Goal: Answer question/provide support

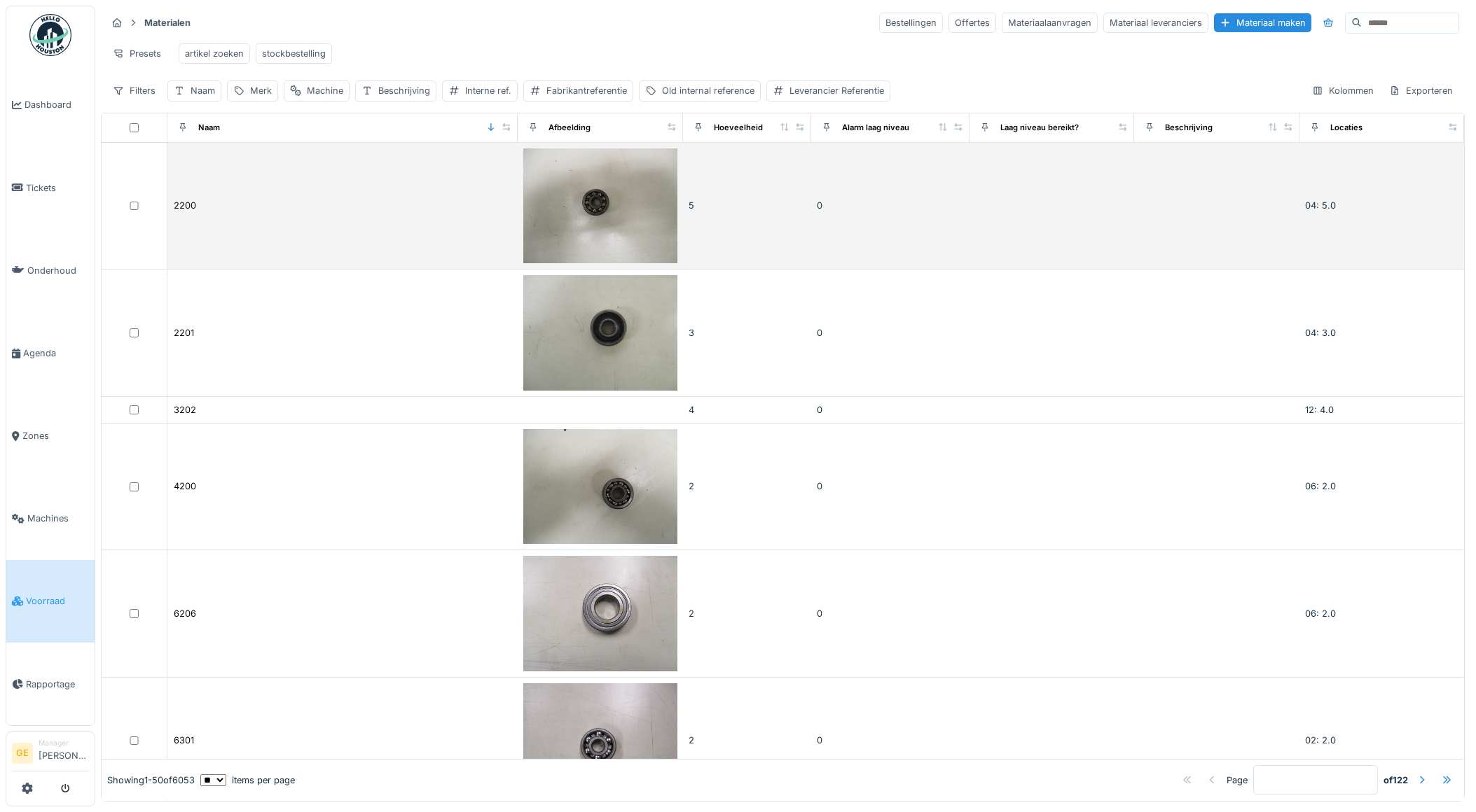
scroll to position [6, 0]
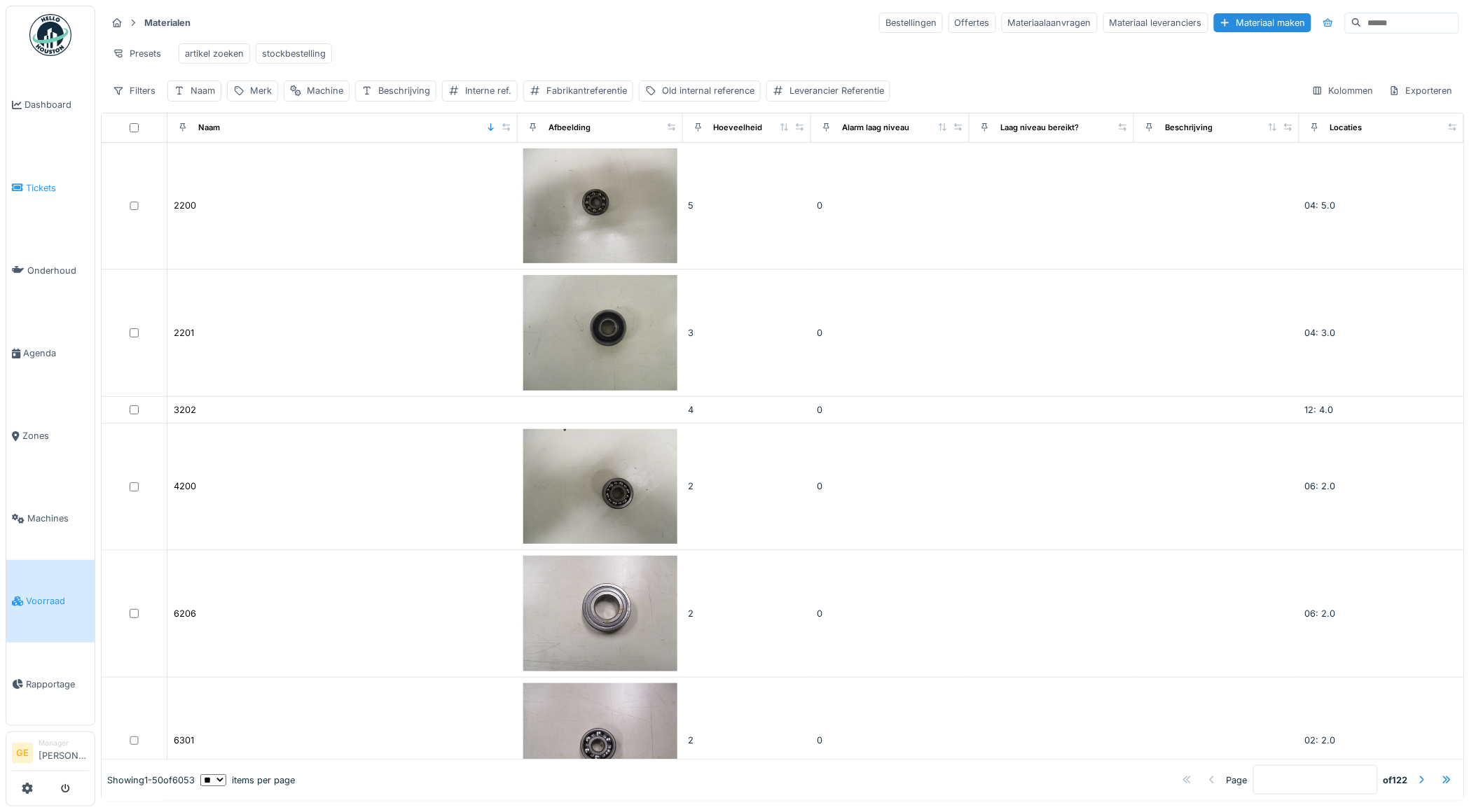
click at [43, 182] on span "Tickets" at bounding box center [57, 188] width 63 height 13
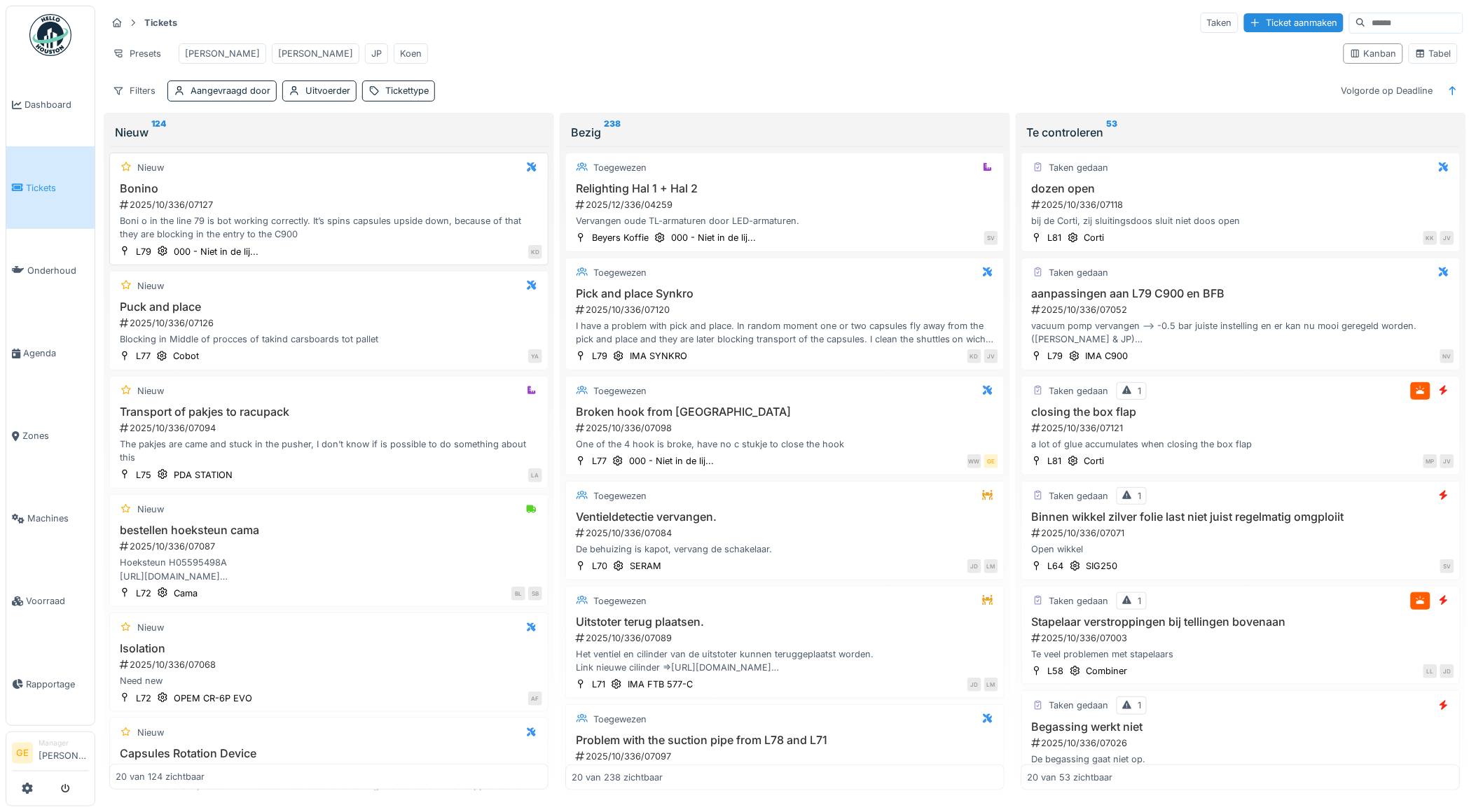
click at [302, 241] on div "Boni o in the line 79 is bot working correctly. It’s spins capsules upside down…" at bounding box center [329, 227] width 427 height 27
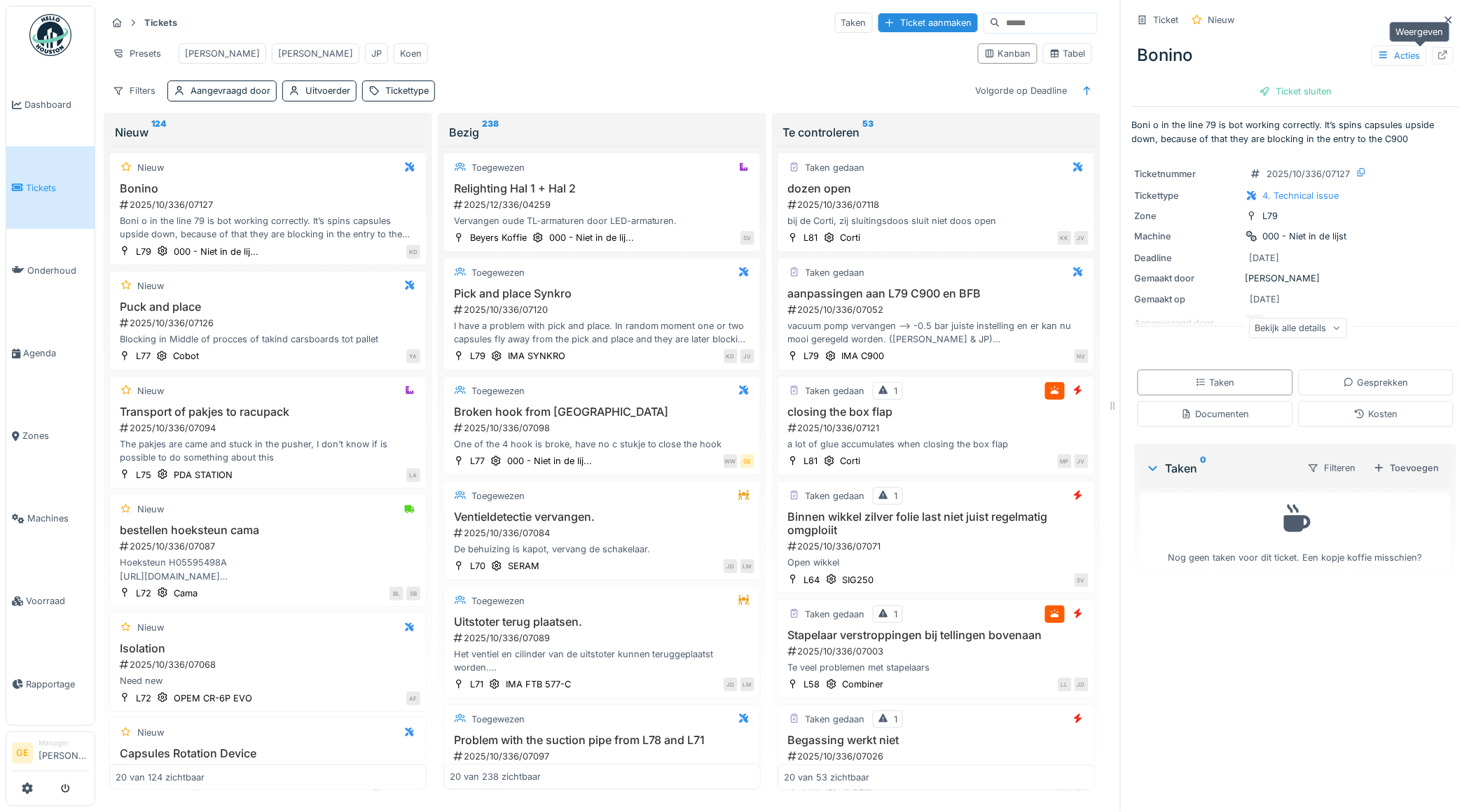
click at [1438, 60] on div at bounding box center [1443, 55] width 11 height 13
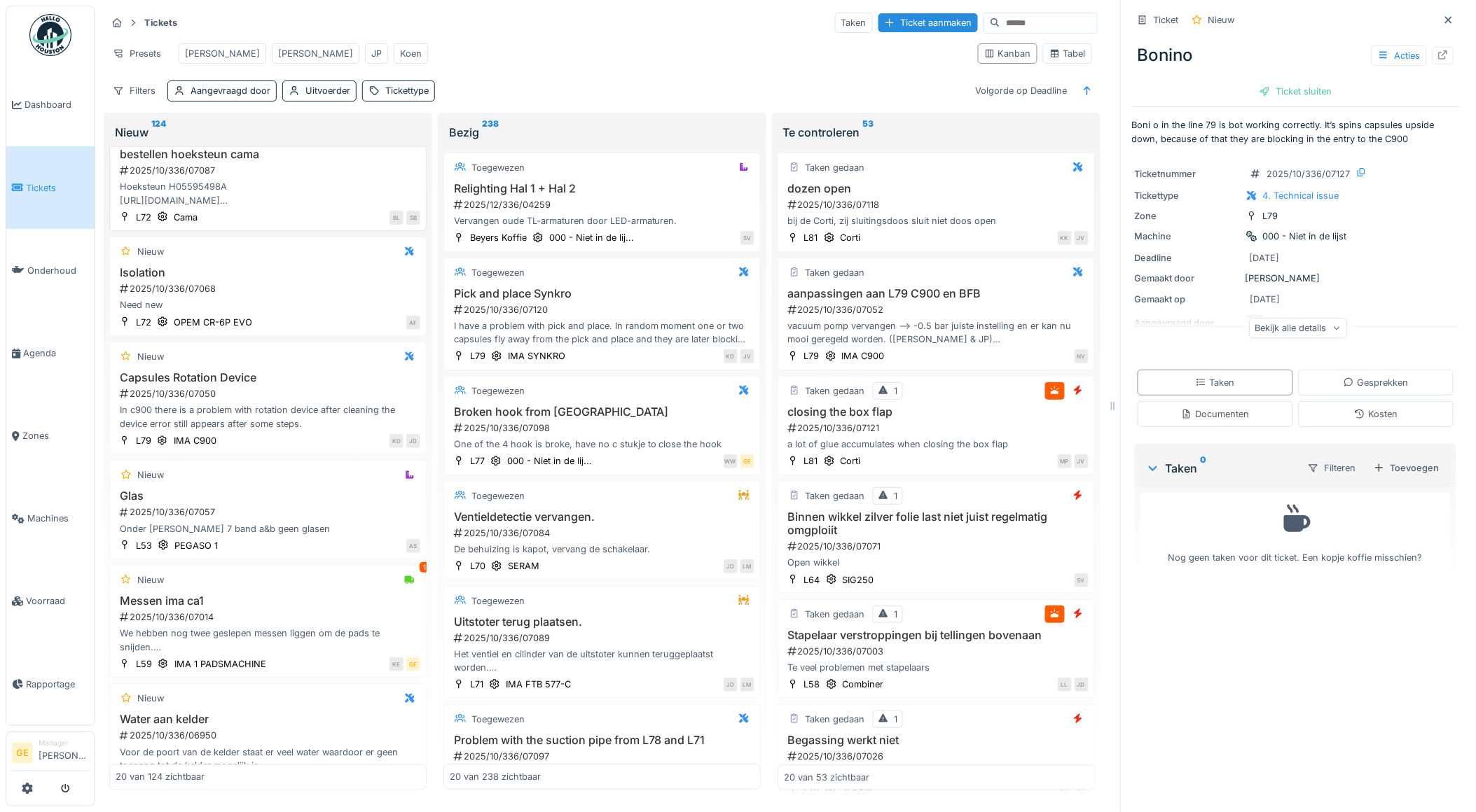
scroll to position [389, 0]
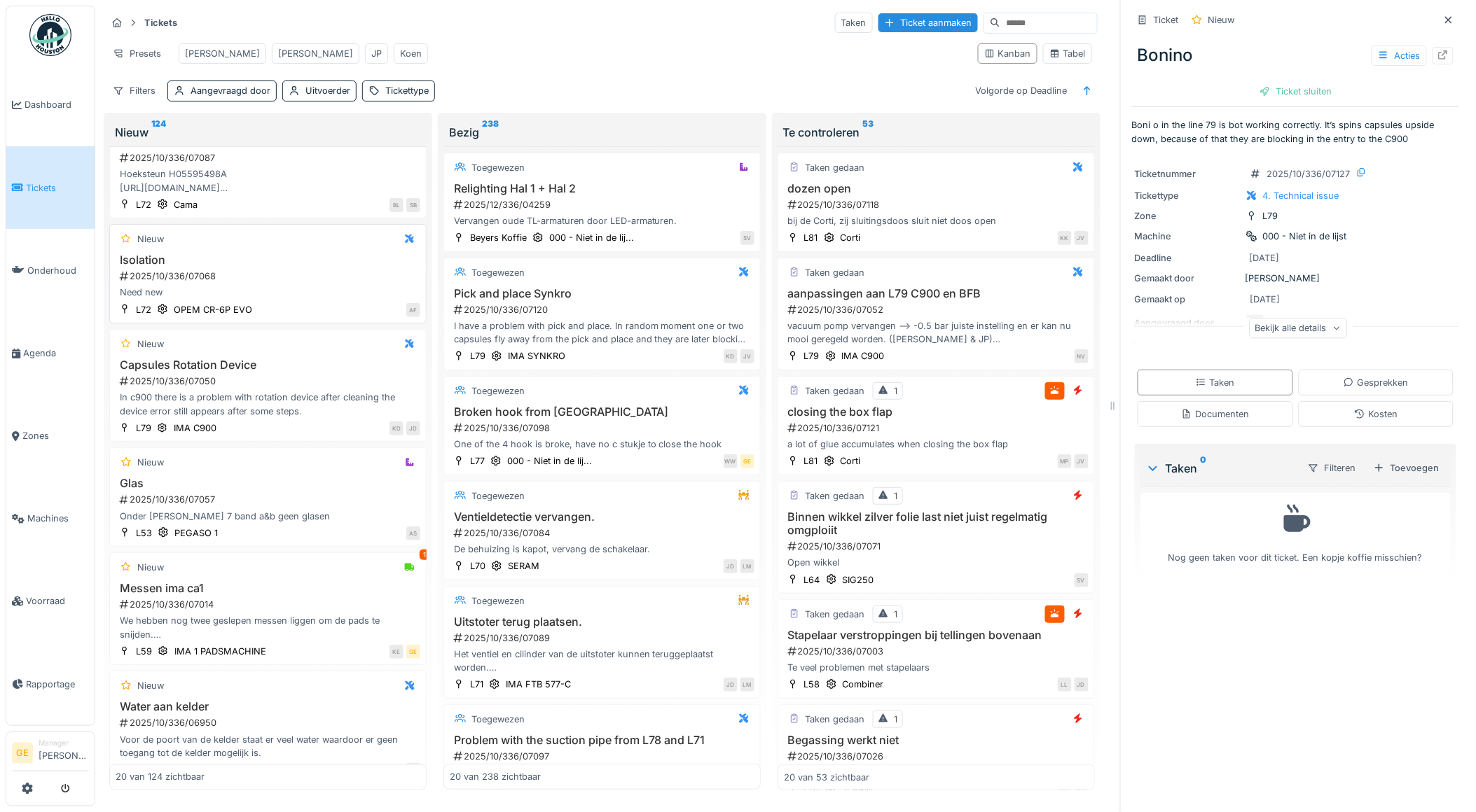
click at [285, 299] on div "Need new" at bounding box center [267, 291] width 304 height 13
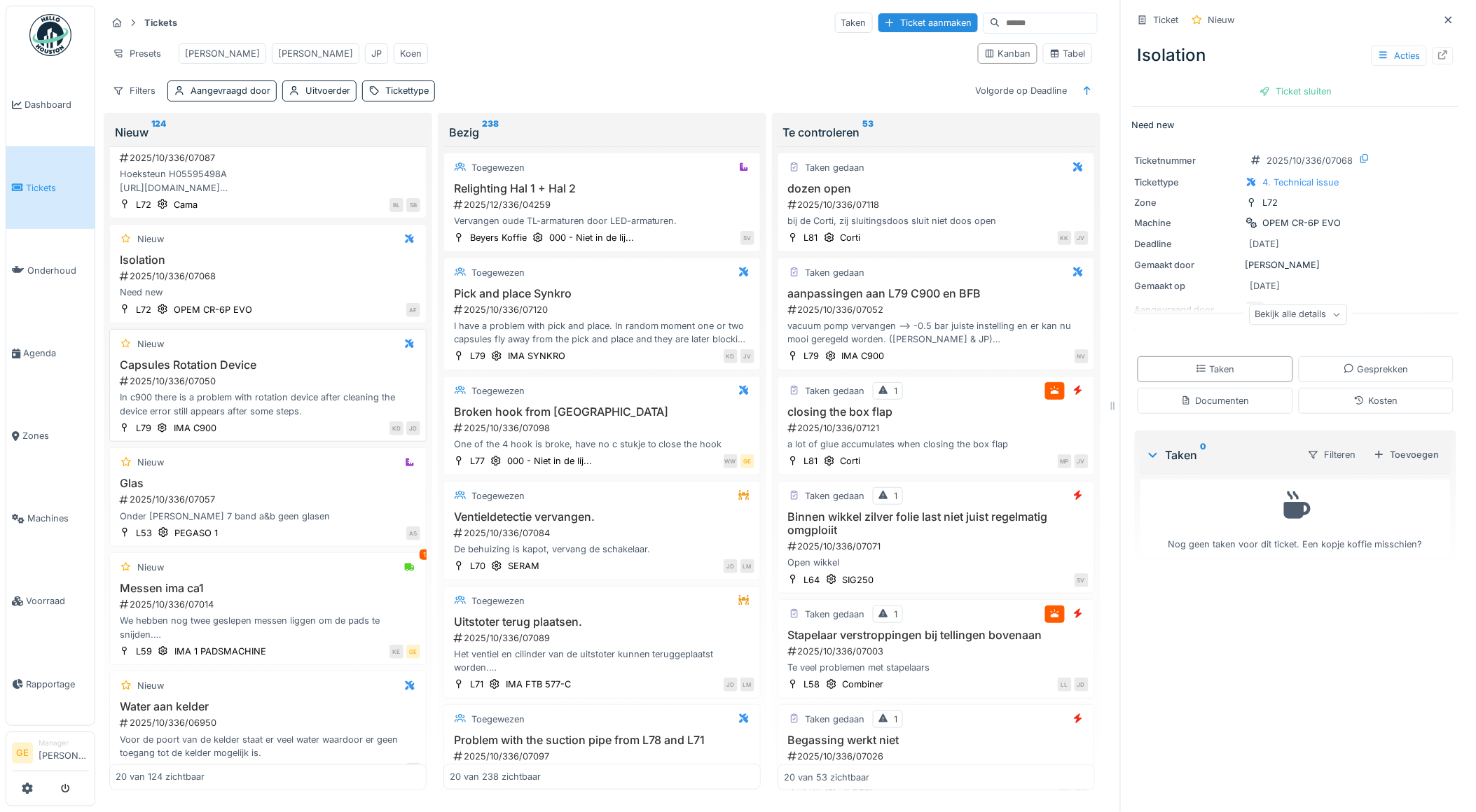
click at [287, 372] on h3 "Capsules Rotation Device" at bounding box center [267, 364] width 304 height 13
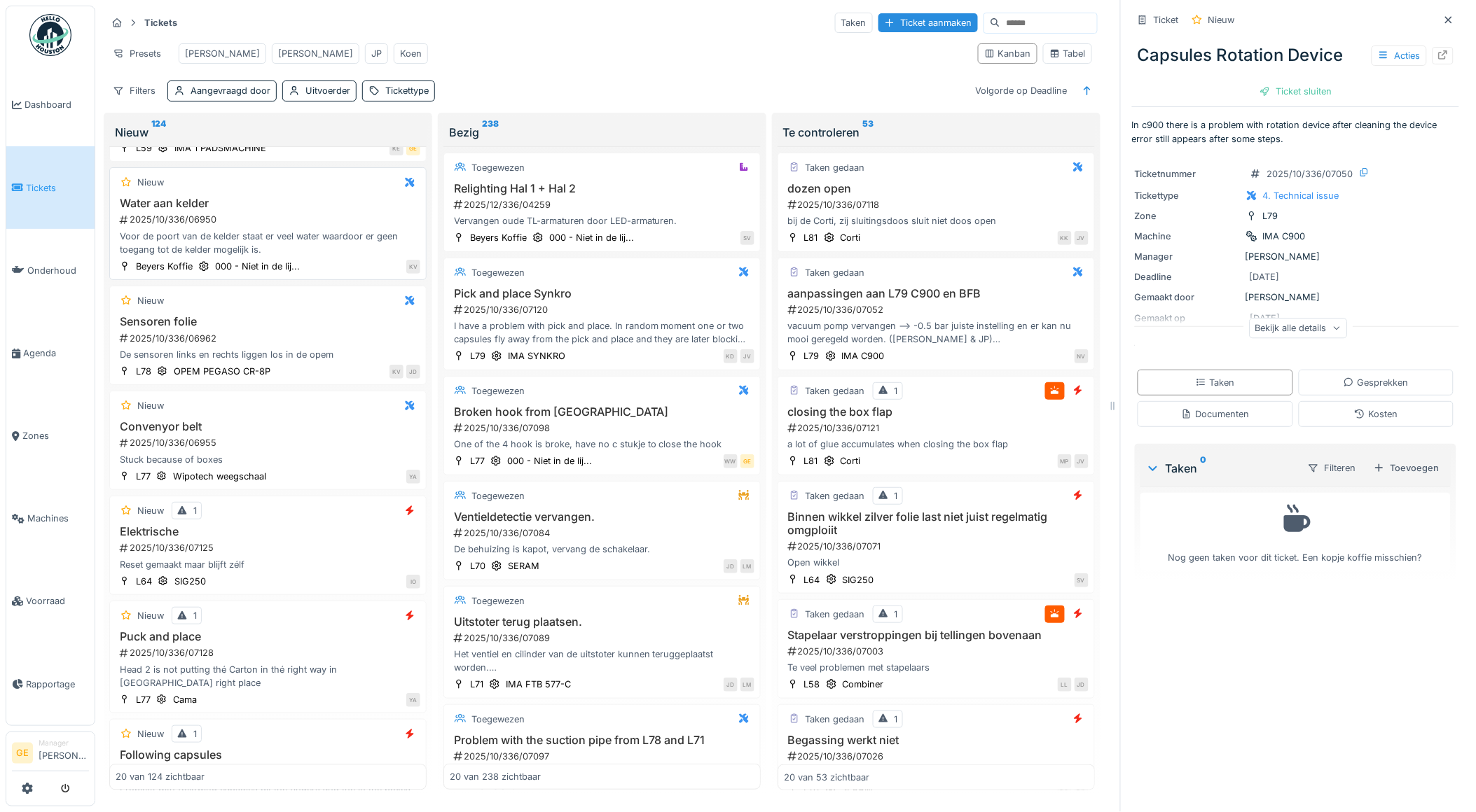
scroll to position [856, 0]
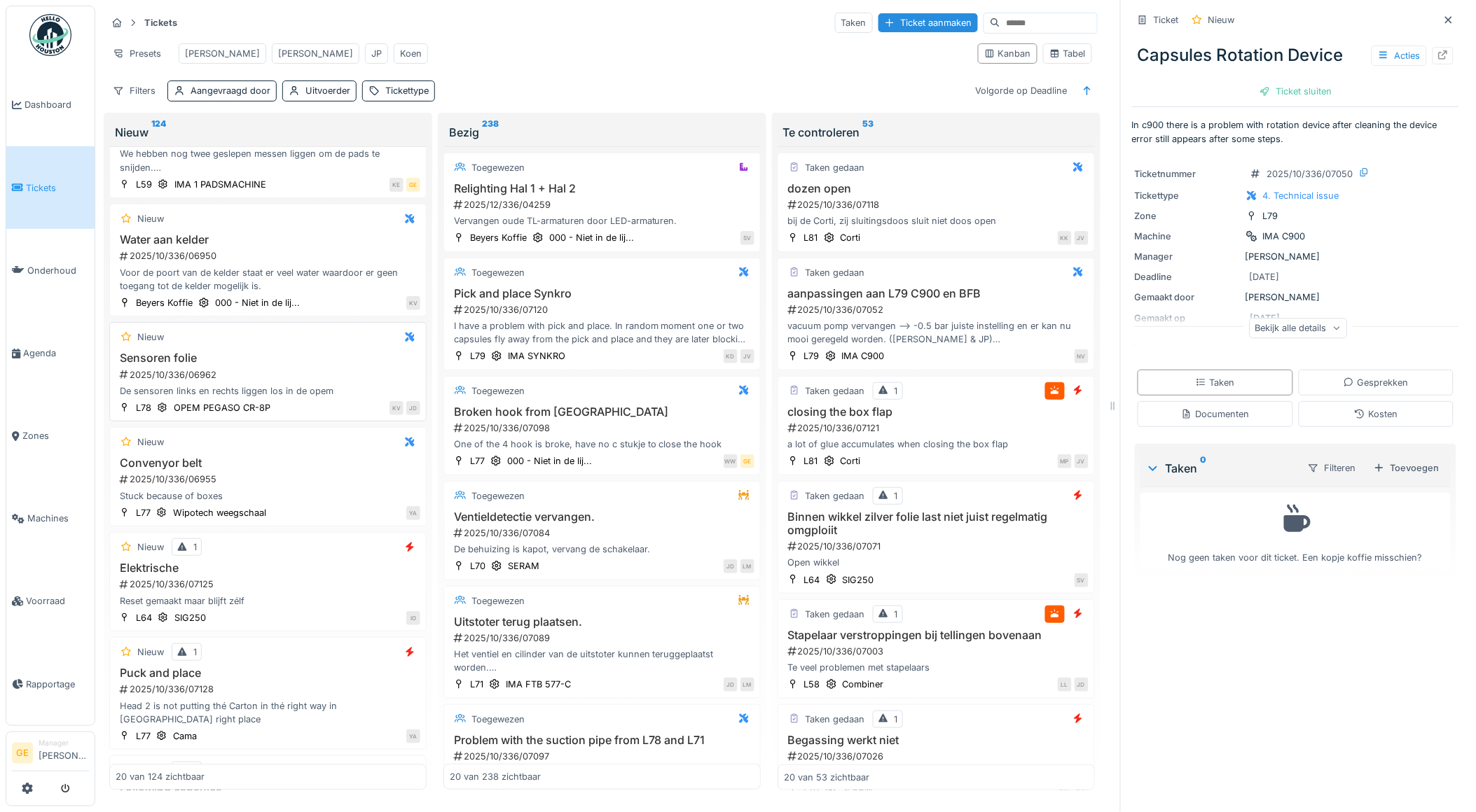
click at [317, 365] on h3 "Sensoren folie" at bounding box center [267, 357] width 304 height 13
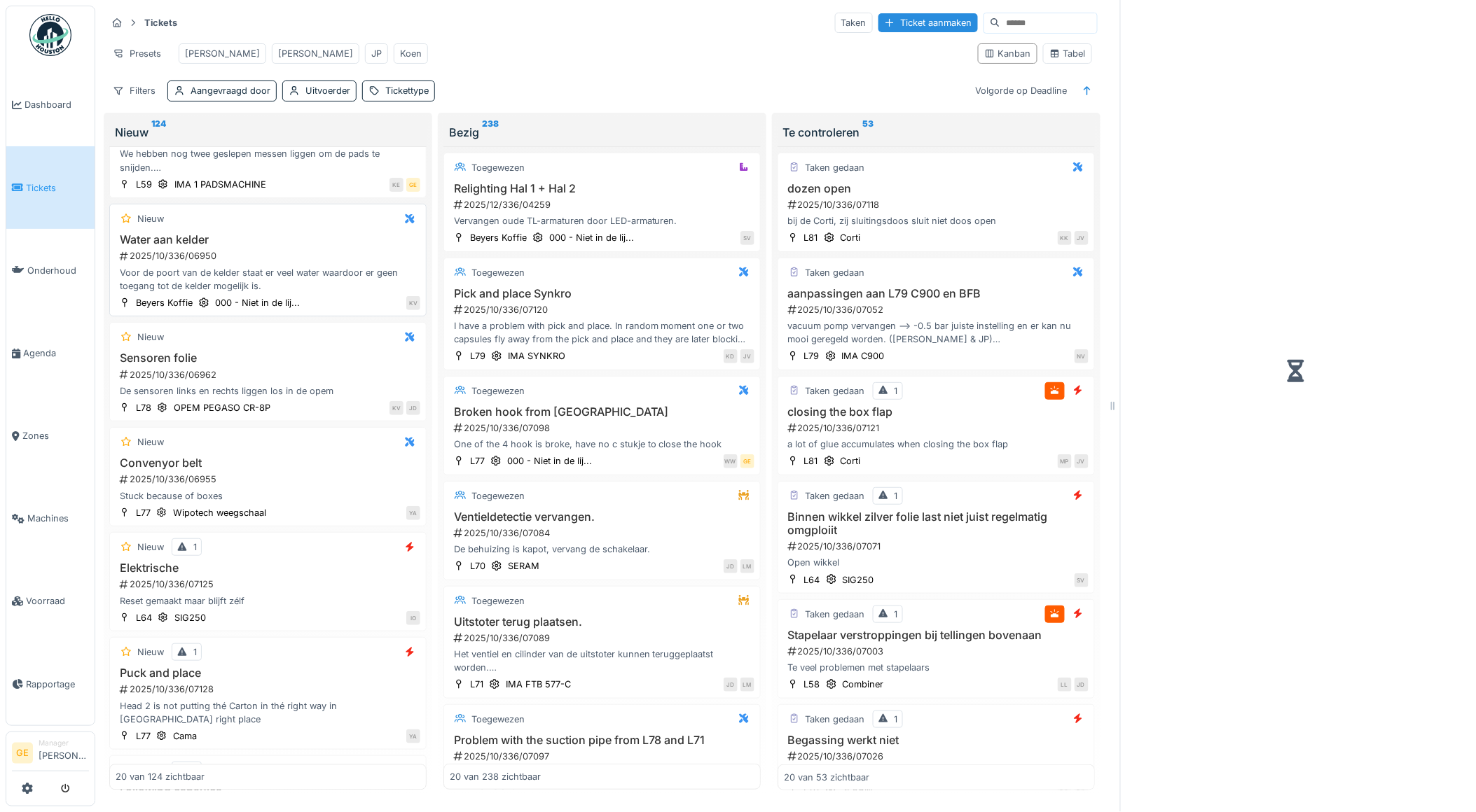
click at [300, 262] on div "2025/10/336/06950" at bounding box center [269, 255] width 302 height 13
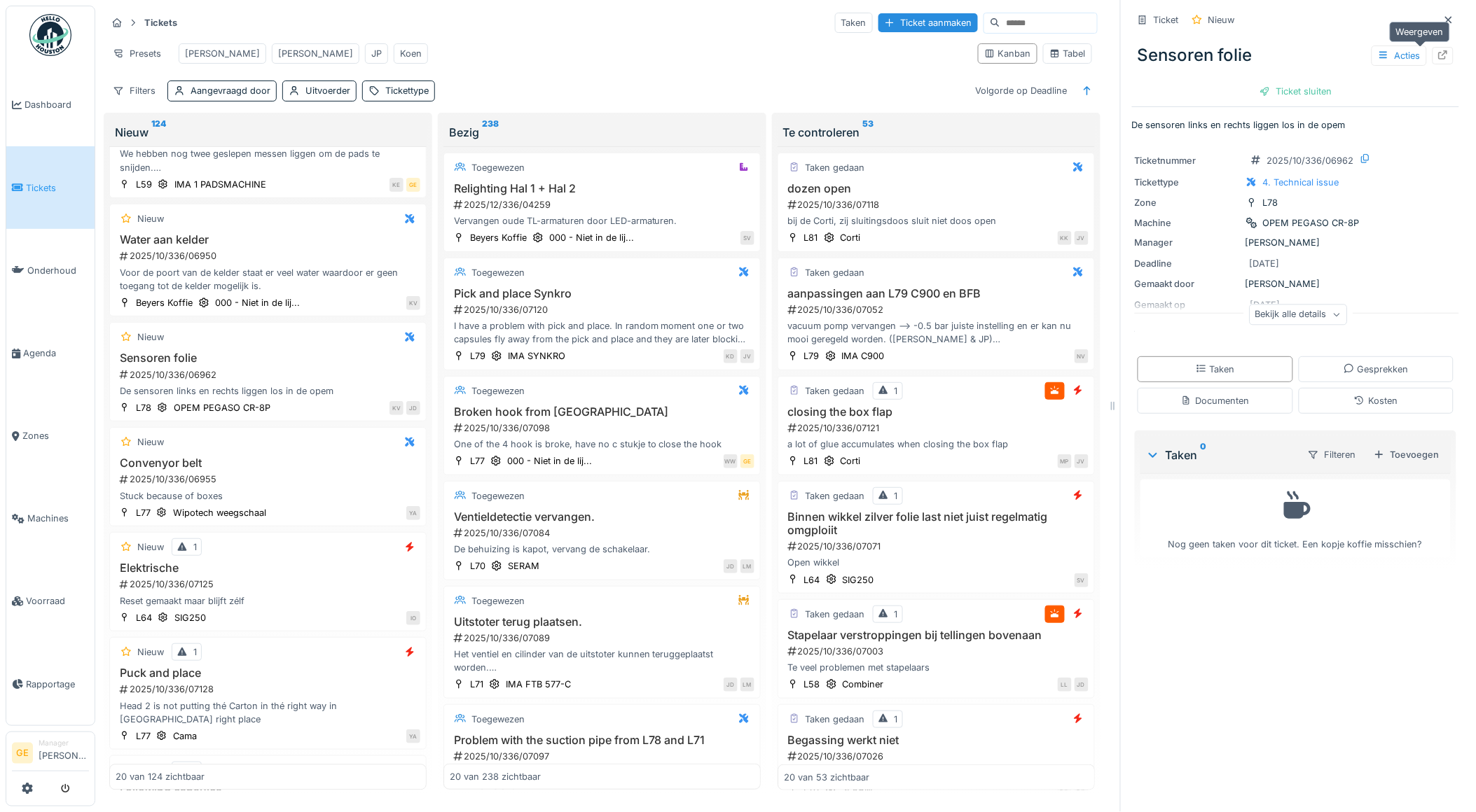
click at [1438, 58] on icon at bounding box center [1443, 55] width 11 height 9
click at [277, 284] on div "Voor de poort van de kelder staat er veel water waardoor er geen toegang tot de…" at bounding box center [267, 279] width 304 height 27
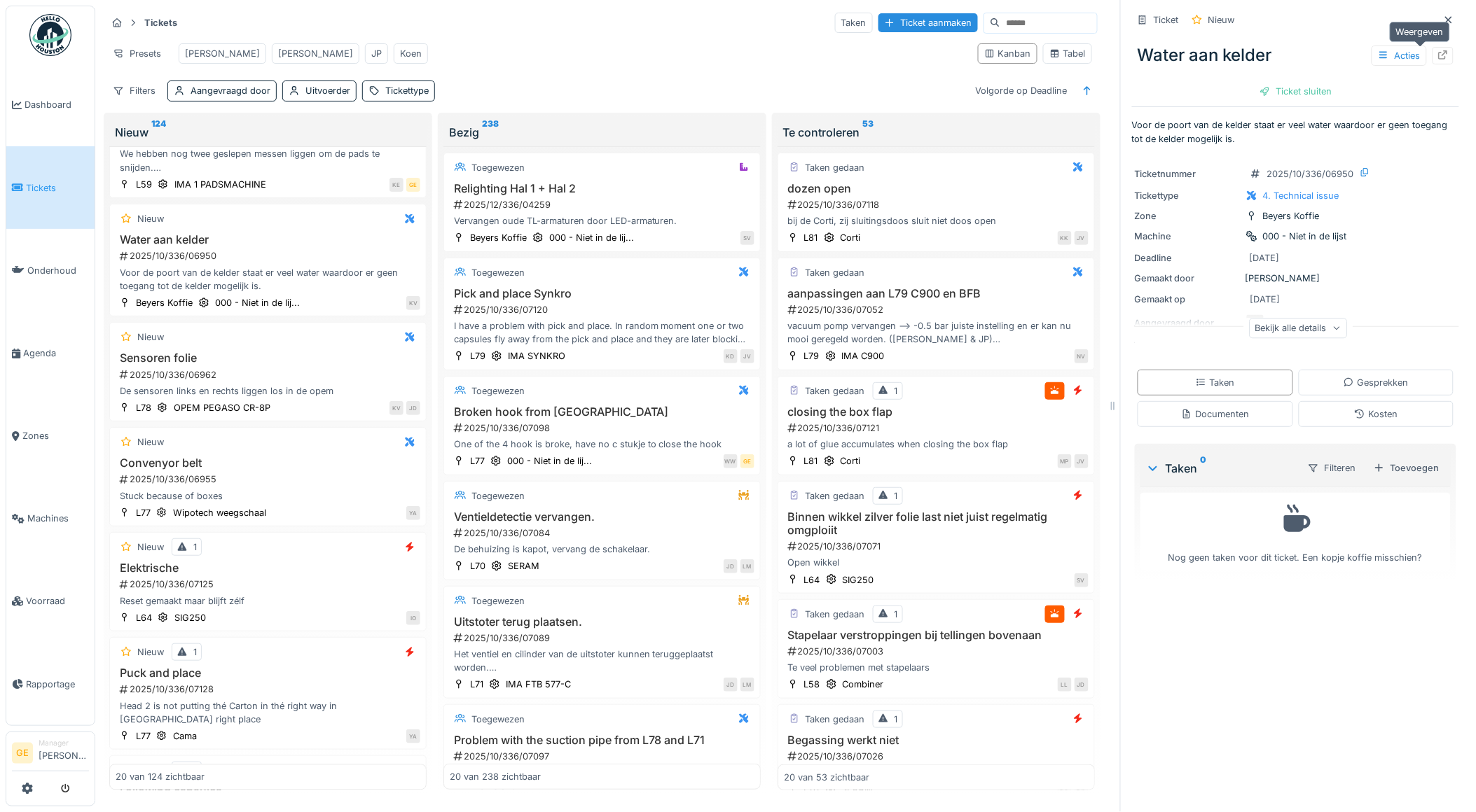
click at [1438, 56] on icon at bounding box center [1443, 55] width 11 height 9
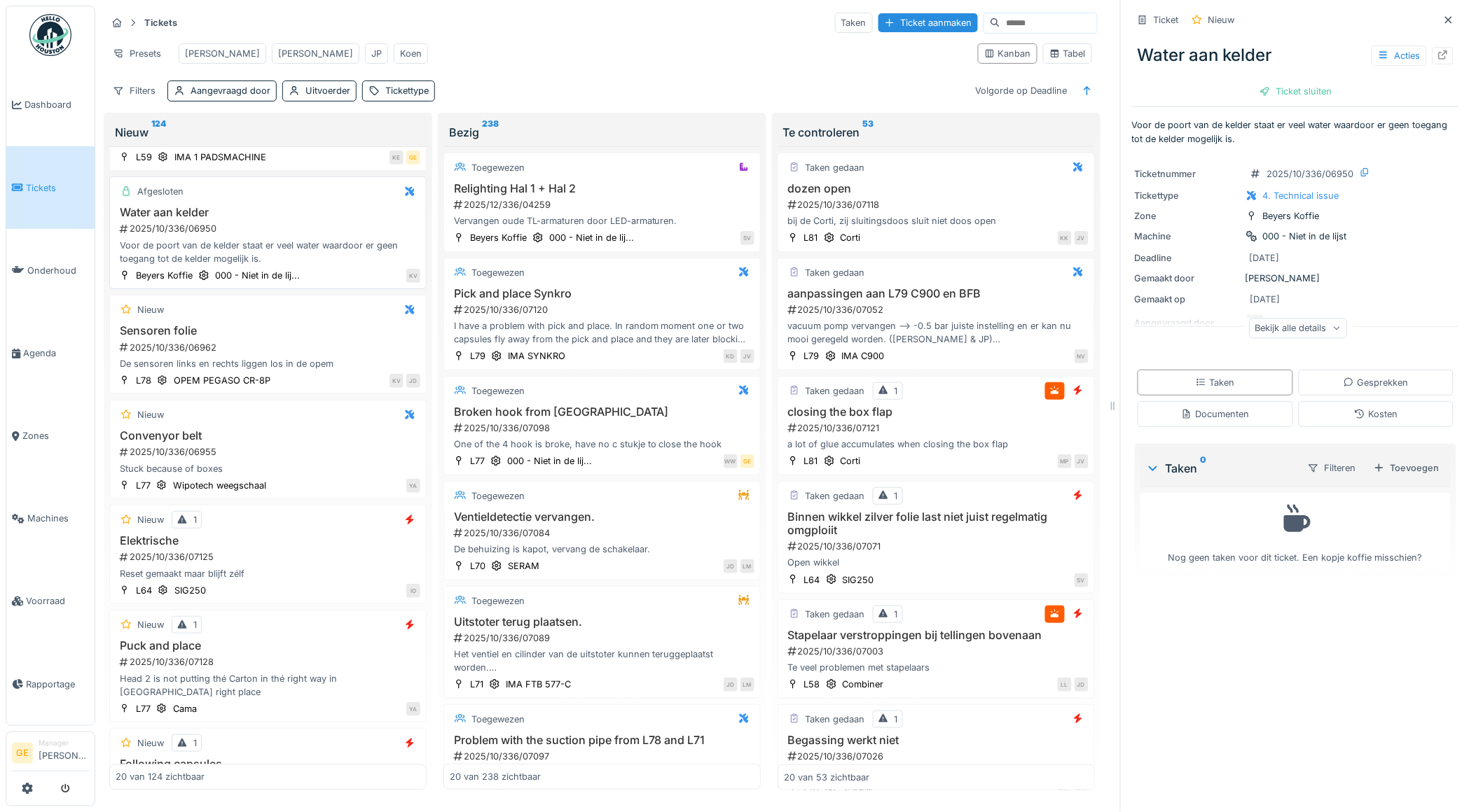
scroll to position [856, 0]
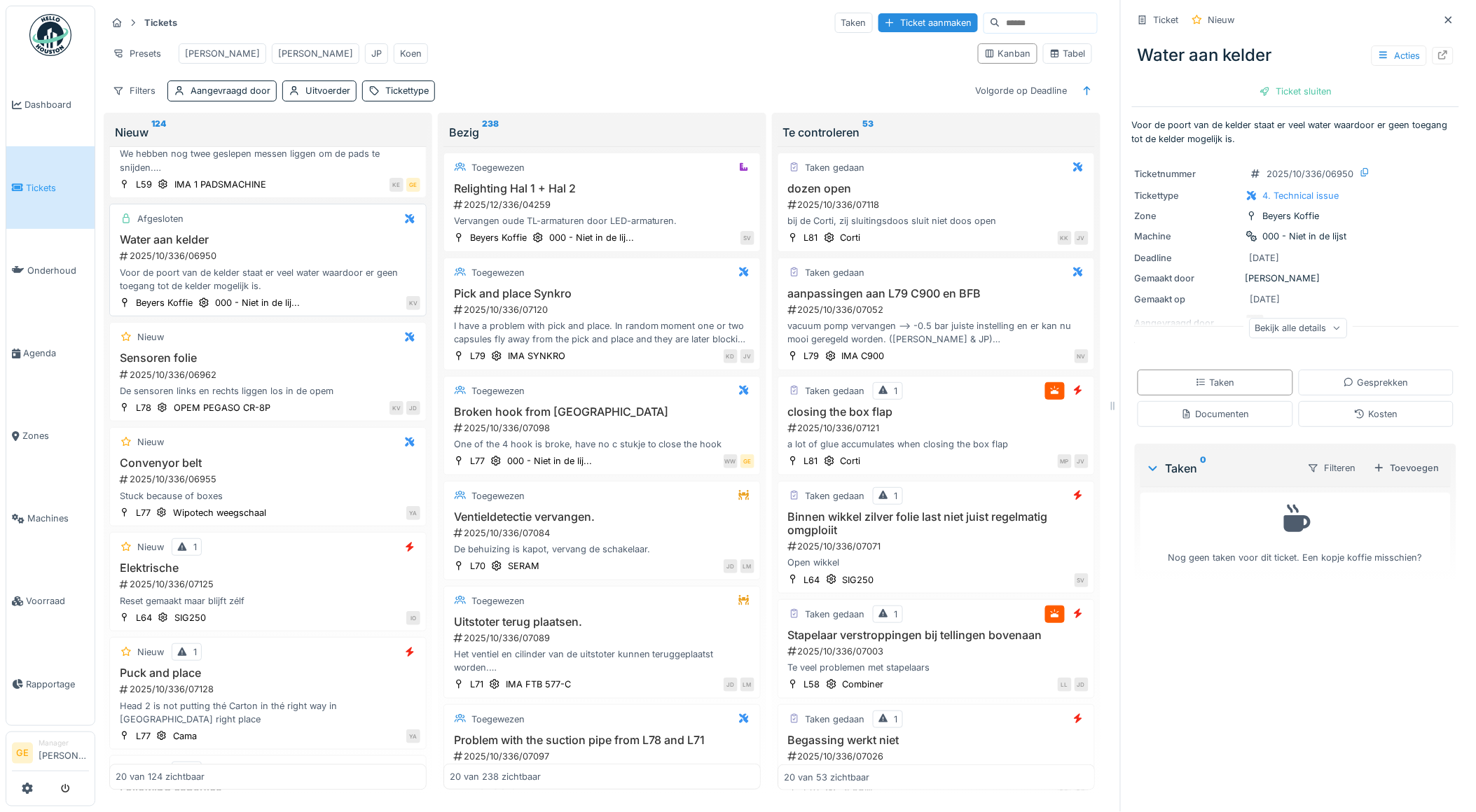
click at [264, 246] on h3 "Water aan kelder" at bounding box center [267, 239] width 304 height 13
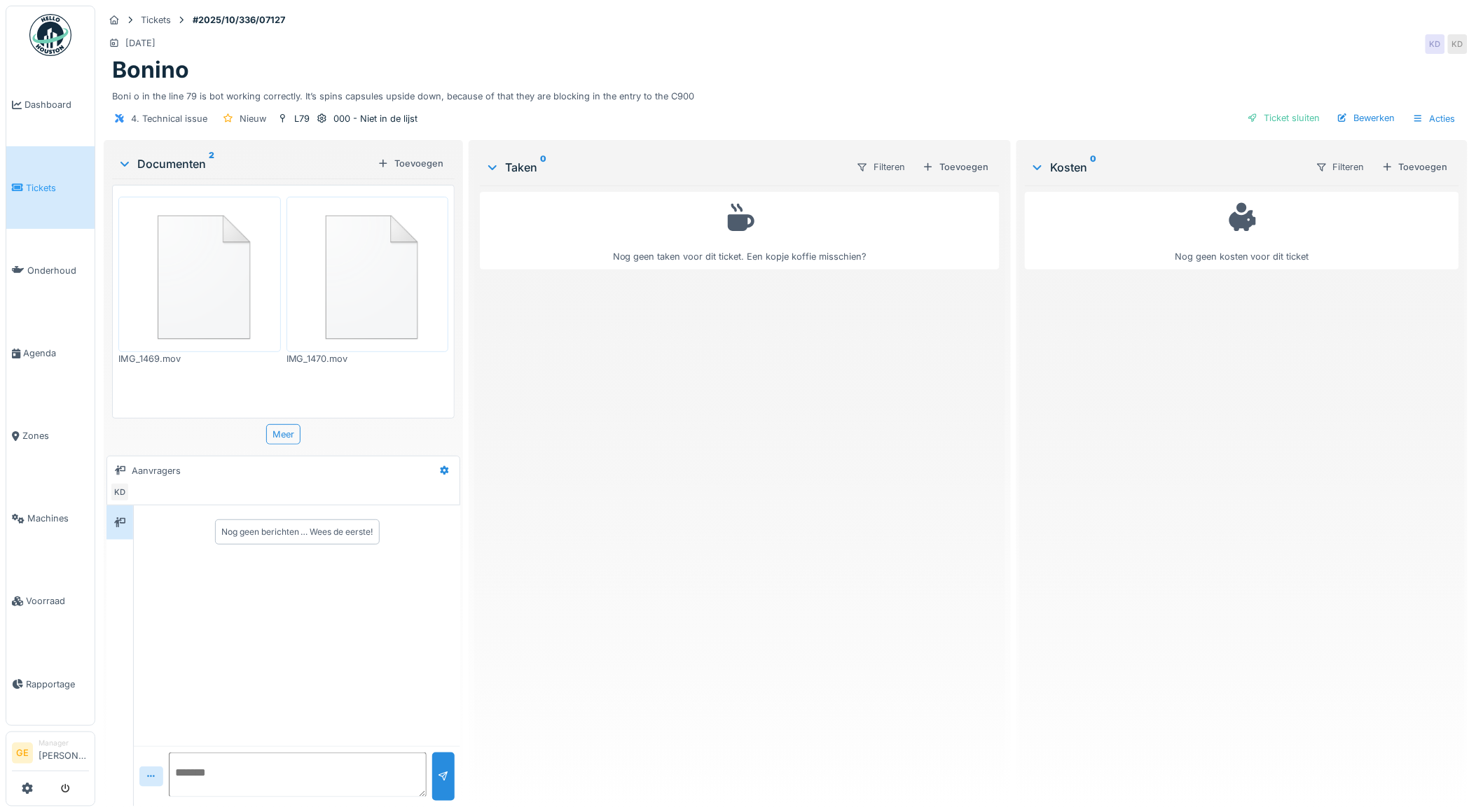
click at [253, 767] on textarea at bounding box center [297, 775] width 257 height 45
type textarea "**********"
click at [446, 793] on div at bounding box center [443, 777] width 22 height 48
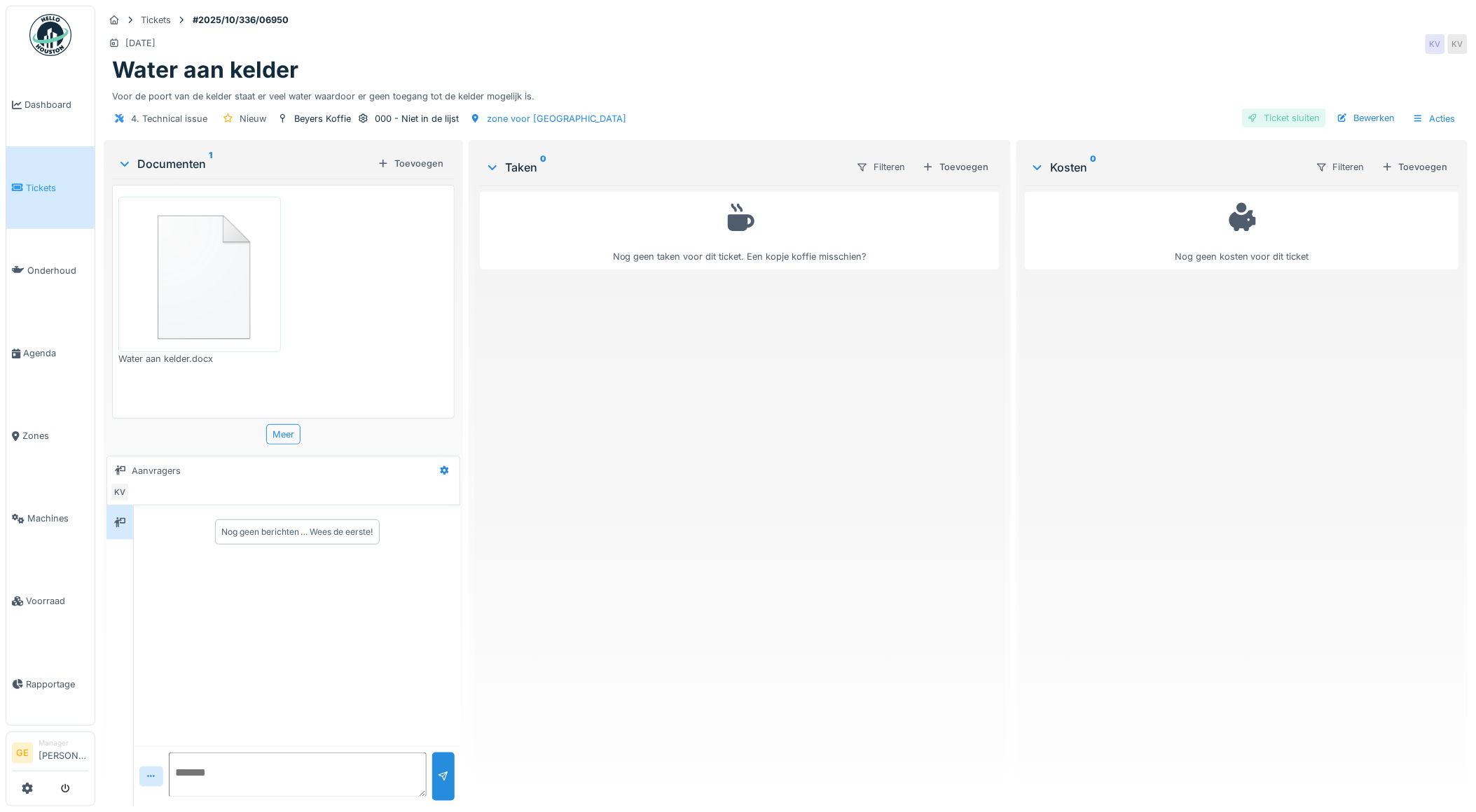
click at [1276, 114] on div "Ticket sluiten" at bounding box center [1284, 118] width 84 height 19
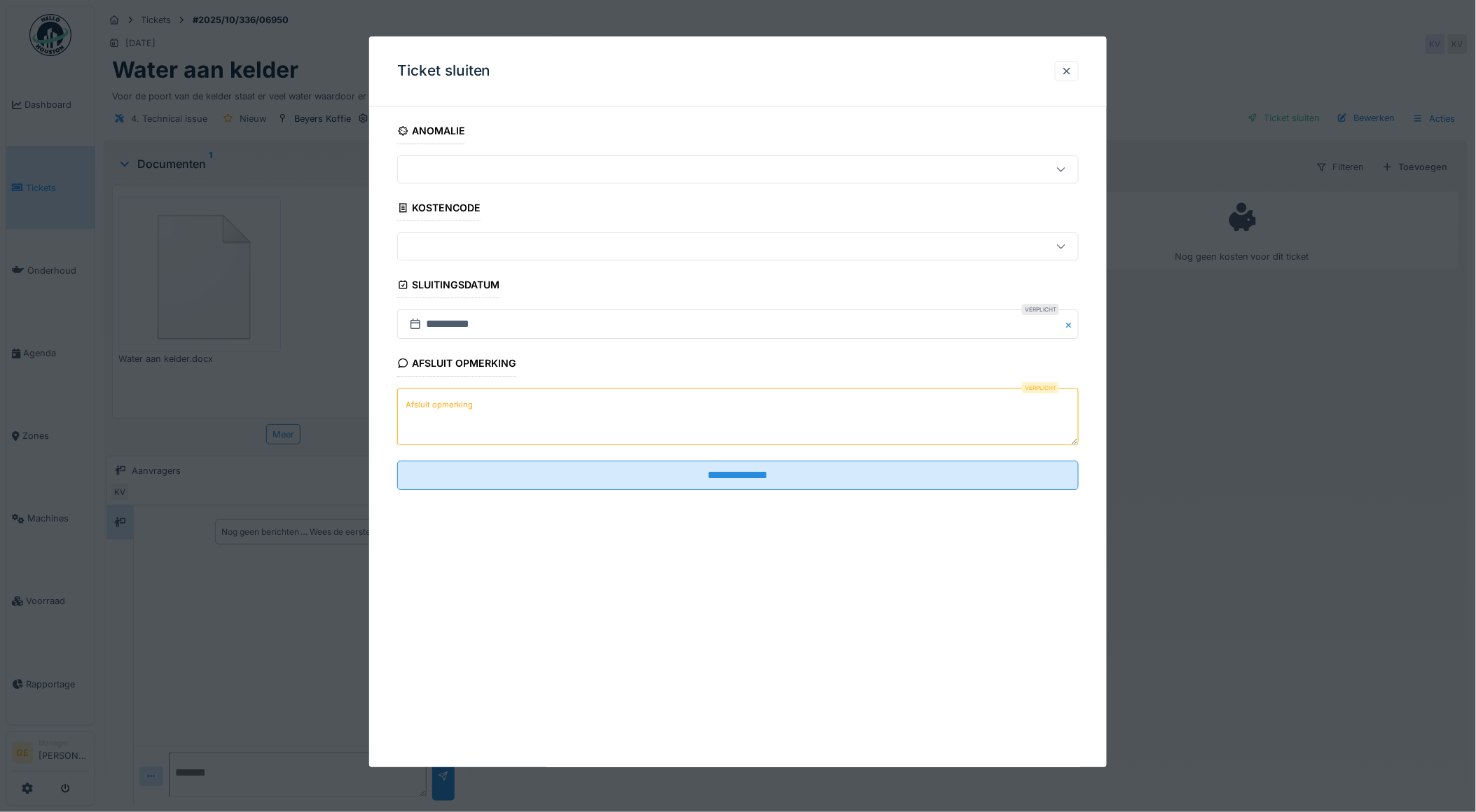
click at [509, 402] on textarea "Afsluit opmerking" at bounding box center [738, 418] width 683 height 58
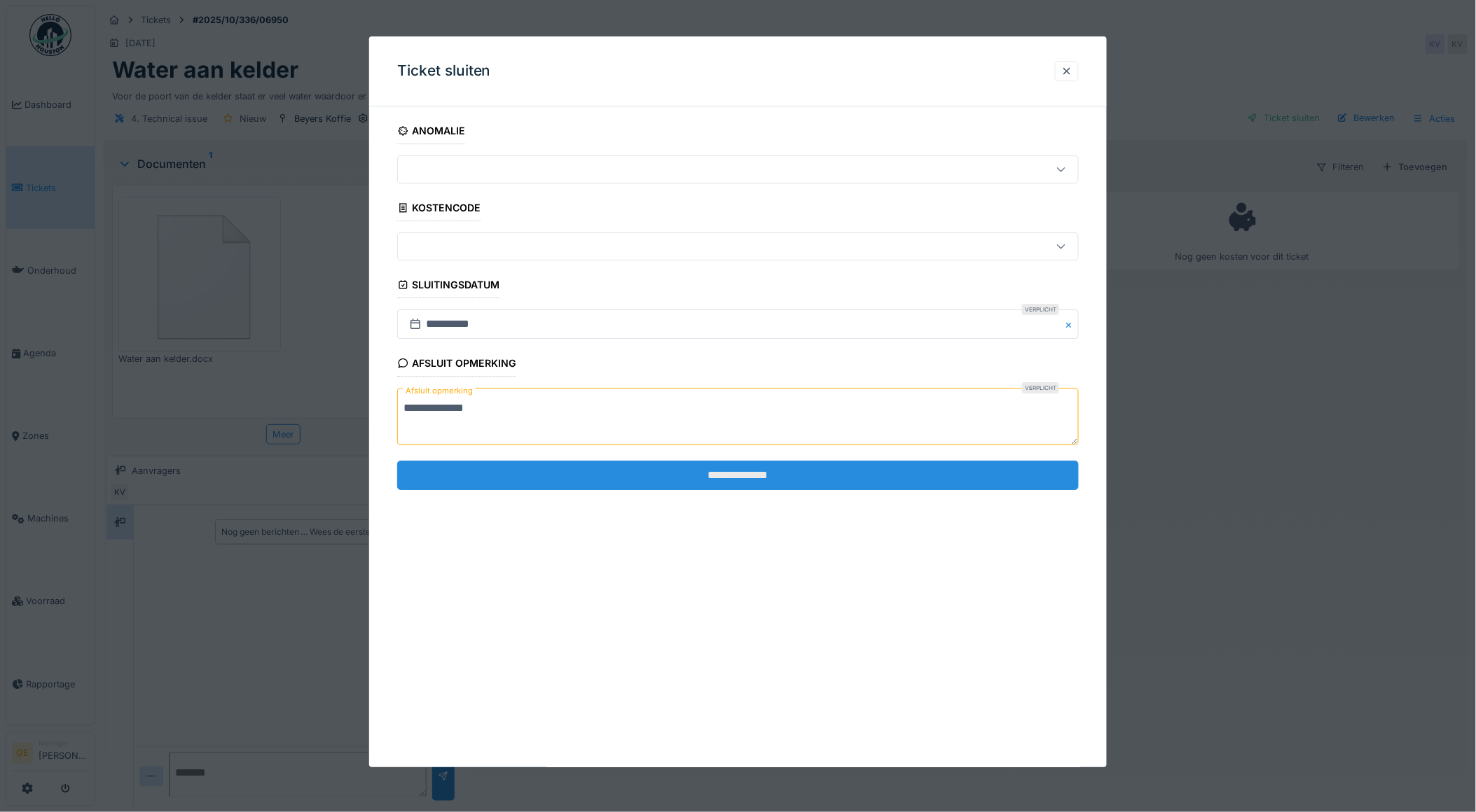
type textarea "**********"
click at [620, 479] on input "**********" at bounding box center [738, 475] width 683 height 29
